Goal: Information Seeking & Learning: Learn about a topic

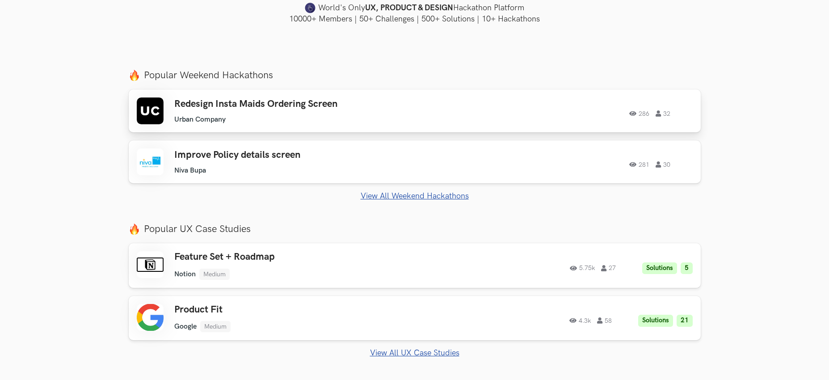
scroll to position [286, 0]
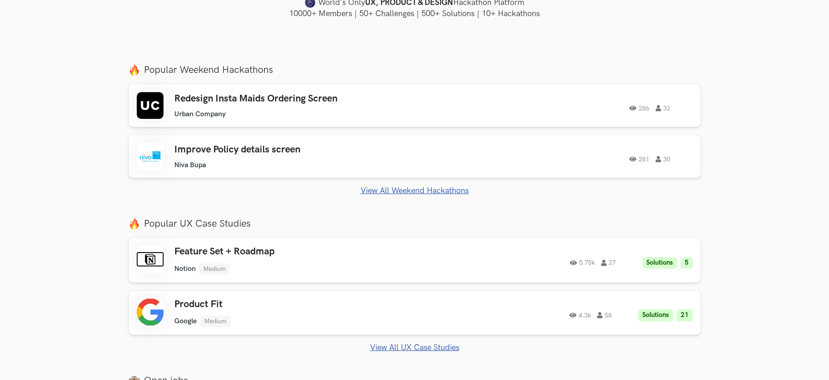
click at [400, 194] on link "View All Weekend Hackathons" at bounding box center [415, 190] width 572 height 9
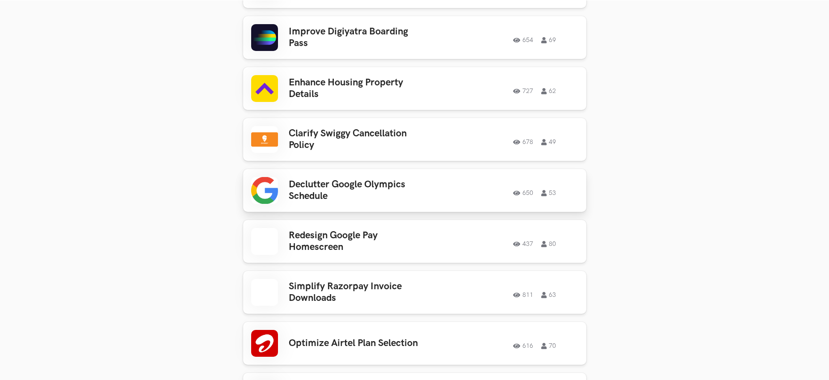
scroll to position [2606, 0]
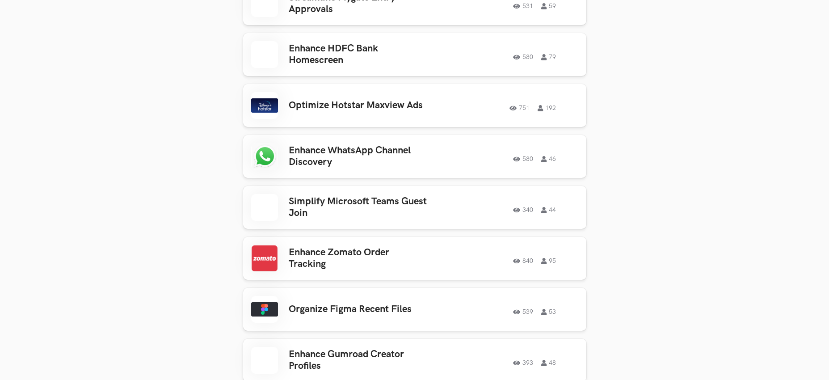
scroll to position [3372, 0]
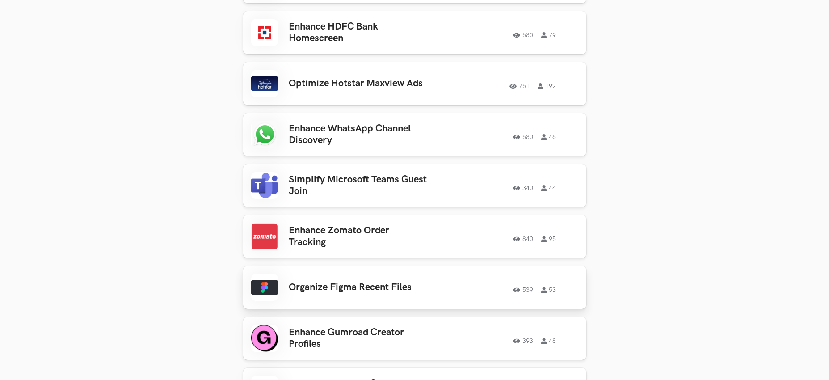
click at [294, 282] on h3 "Organize Figma Recent Files" at bounding box center [358, 288] width 139 height 12
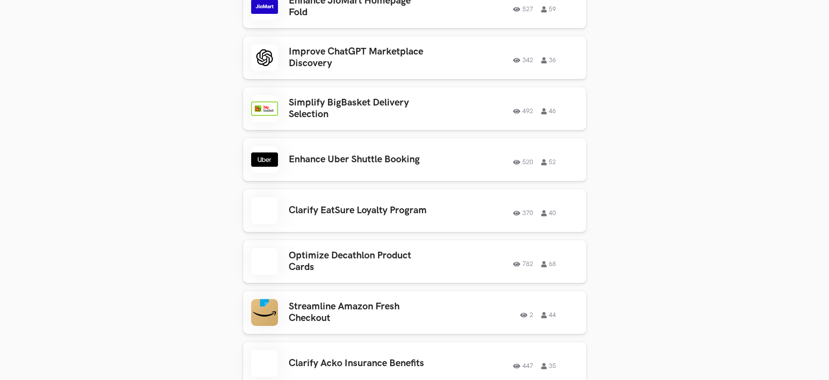
scroll to position [3908, 0]
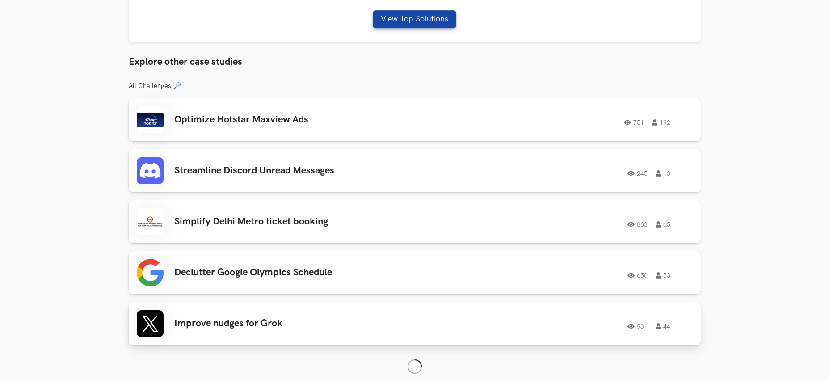
scroll to position [694, 0]
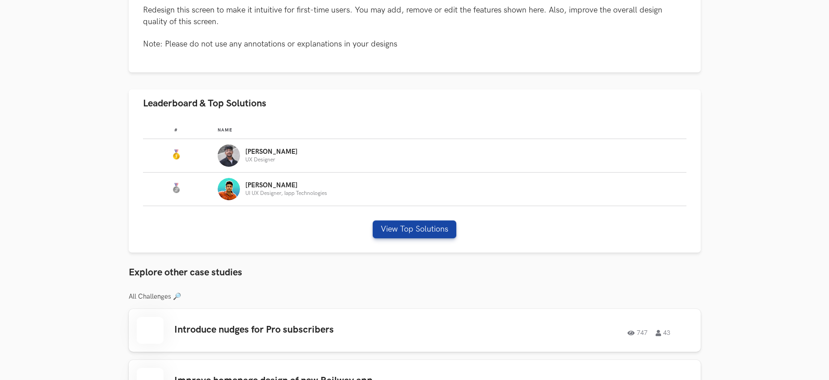
scroll to position [579, 0]
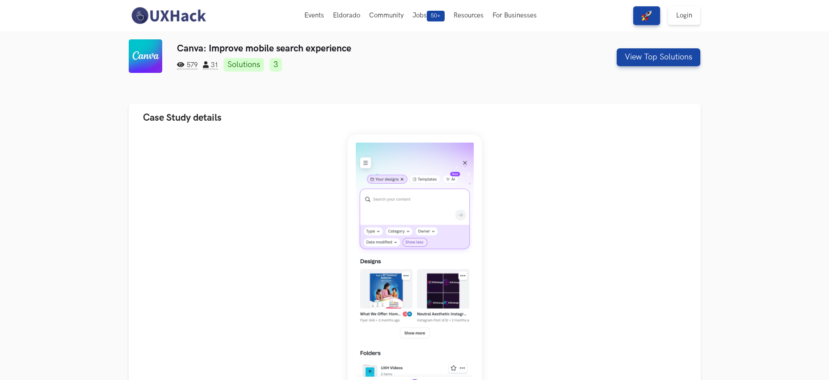
click at [279, 63] on link "3" at bounding box center [276, 64] width 13 height 13
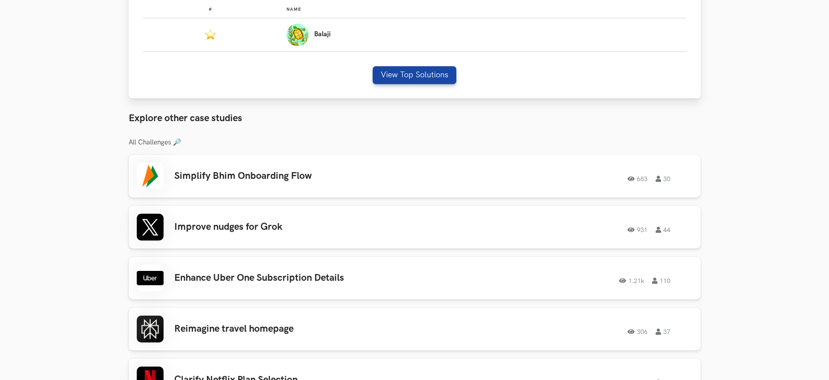
scroll to position [616, 0]
click at [425, 75] on button "View Top Solutions" at bounding box center [415, 75] width 84 height 18
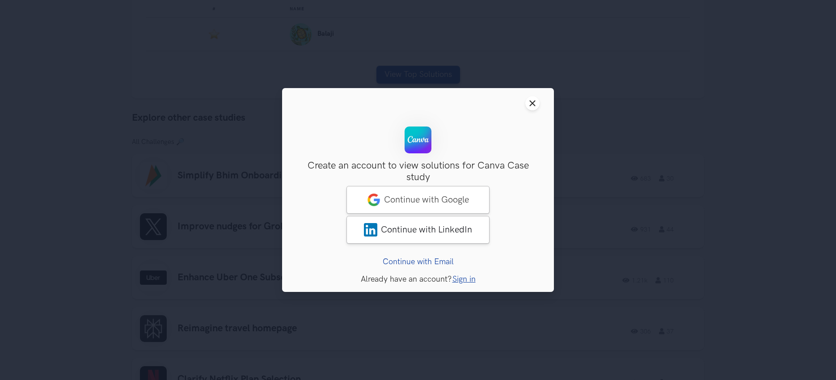
click at [536, 103] on button "Close modal window" at bounding box center [532, 103] width 14 height 14
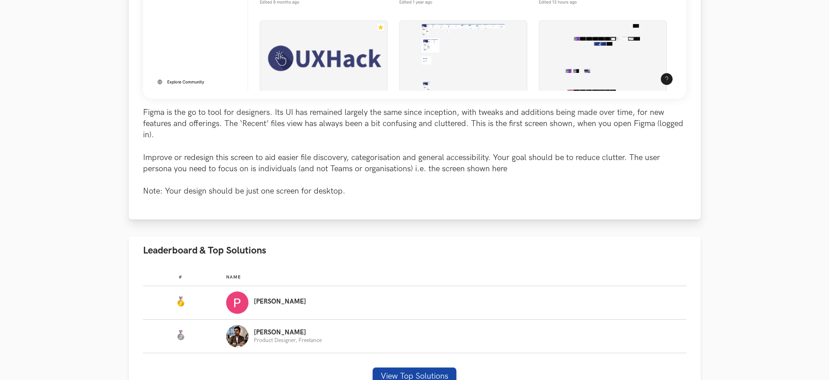
scroll to position [386, 0]
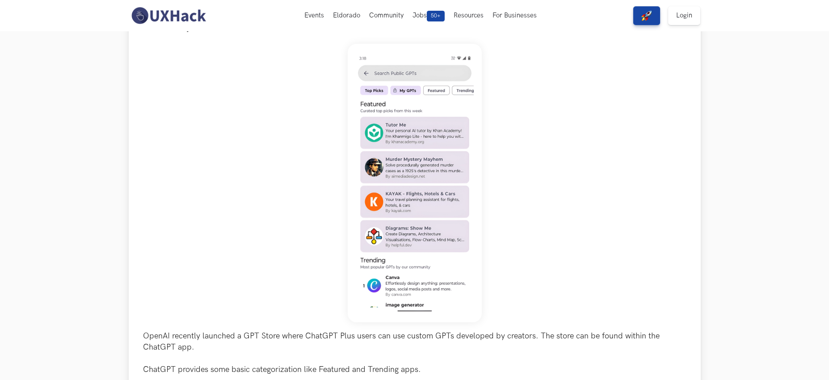
scroll to position [72, 0]
